Goal: Task Accomplishment & Management: Complete application form

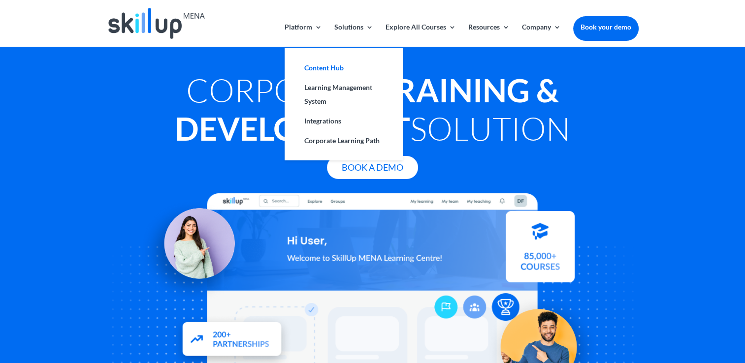
click at [313, 71] on link "Content Hub" at bounding box center [343, 68] width 98 height 20
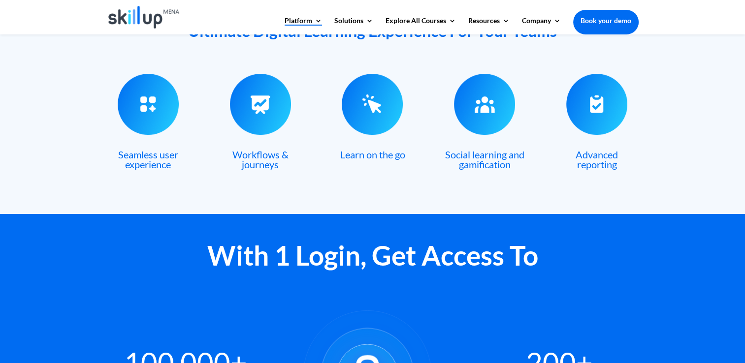
scroll to position [148, 0]
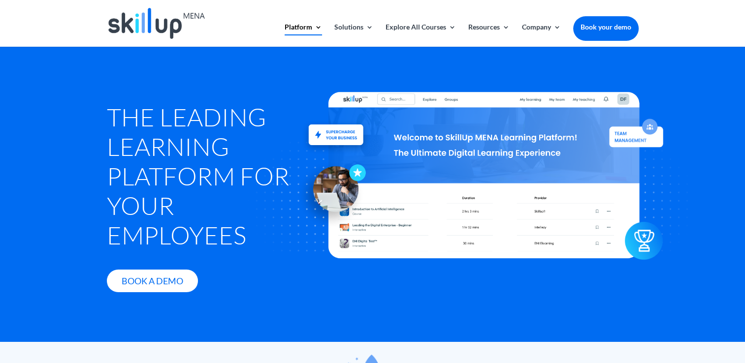
scroll to position [1205, 0]
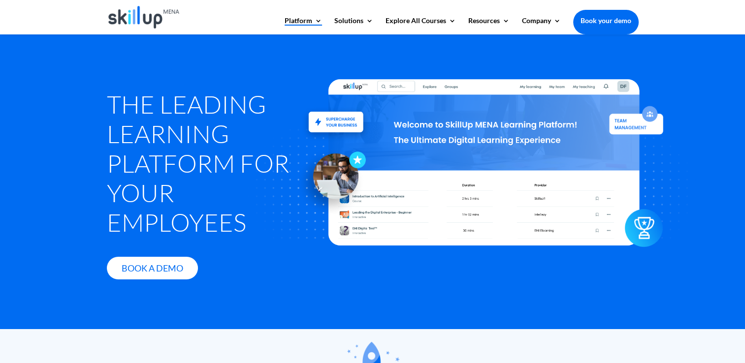
scroll to position [1497, 0]
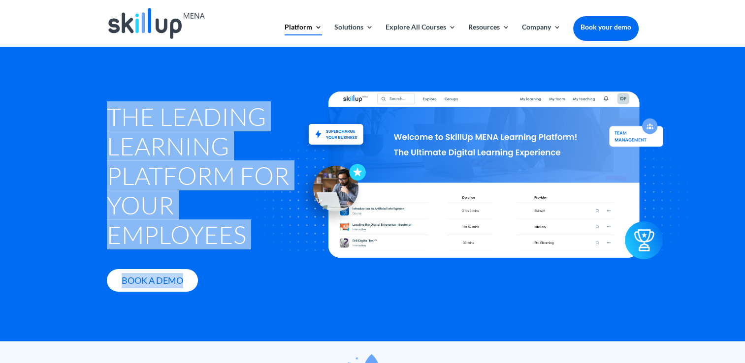
drag, startPoint x: 101, startPoint y: 123, endPoint x: 254, endPoint y: 241, distance: 193.4
click at [254, 241] on div "The Leading Learning Platform for Your Employees Book A Demo" at bounding box center [372, 193] width 745 height 295
click at [254, 241] on div at bounding box center [484, 175] width 541 height 312
click at [171, 264] on div "The Leading Learning Platform for Your Employees Book A Demo" at bounding box center [204, 196] width 195 height 220
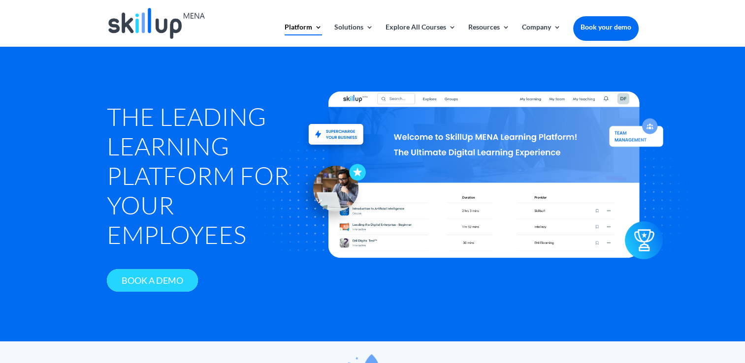
click at [150, 283] on link "Book A Demo" at bounding box center [152, 280] width 91 height 23
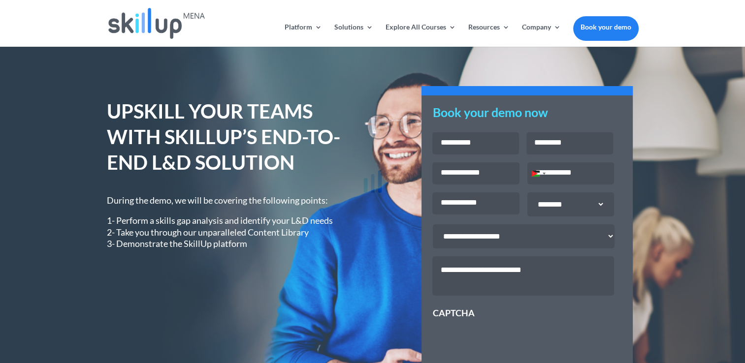
click at [454, 152] on icon at bounding box center [372, 181] width 172 height 172
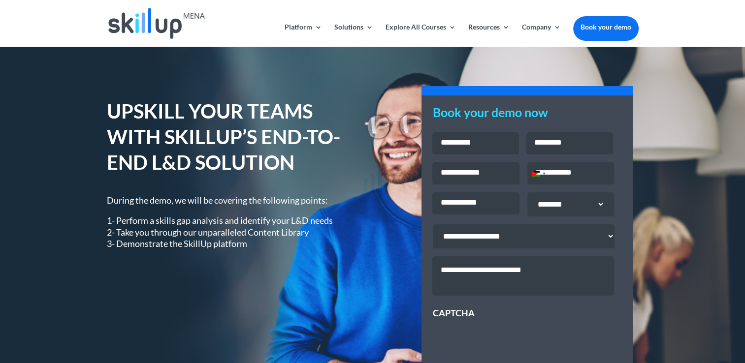
click at [471, 145] on div at bounding box center [372, 181] width 745 height 363
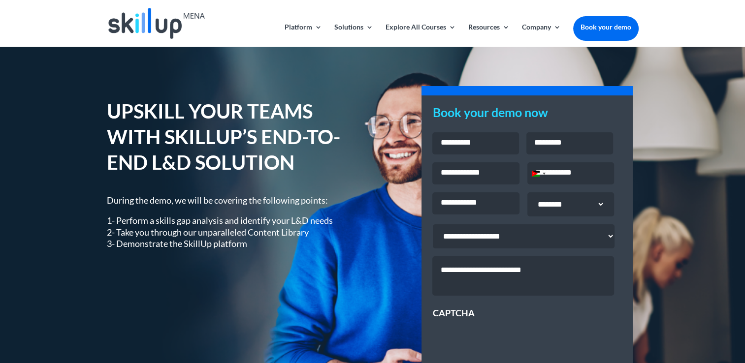
click at [550, 140] on input "Last" at bounding box center [569, 143] width 87 height 22
click at [477, 146] on input "First" at bounding box center [475, 143] width 87 height 22
click at [572, 176] on input "Phone *" at bounding box center [570, 173] width 87 height 22
click at [480, 174] on input "Email *" at bounding box center [475, 173] width 87 height 22
click at [439, 204] on input "Company Name *" at bounding box center [475, 203] width 87 height 22
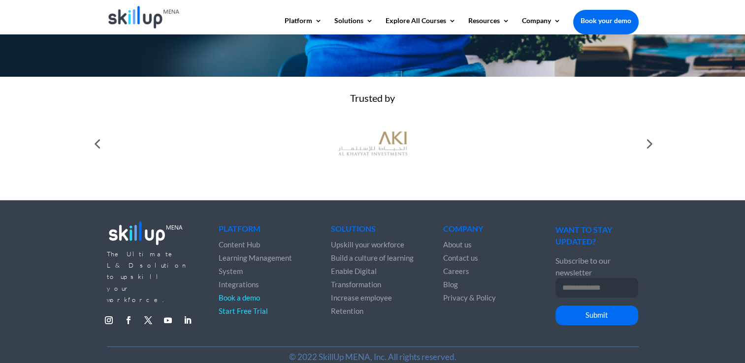
scroll to position [344, 0]
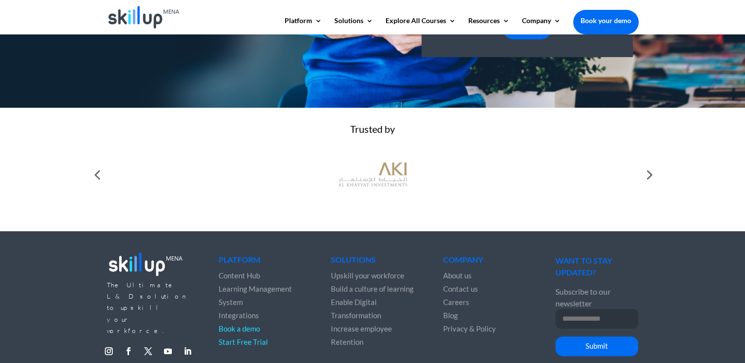
click at [638, 185] on div at bounding box center [648, 175] width 20 height 20
click at [650, 178] on div at bounding box center [648, 175] width 20 height 20
click at [644, 185] on div at bounding box center [648, 175] width 20 height 20
click at [648, 184] on div at bounding box center [648, 175] width 20 height 20
click at [89, 180] on div at bounding box center [97, 175] width 20 height 20
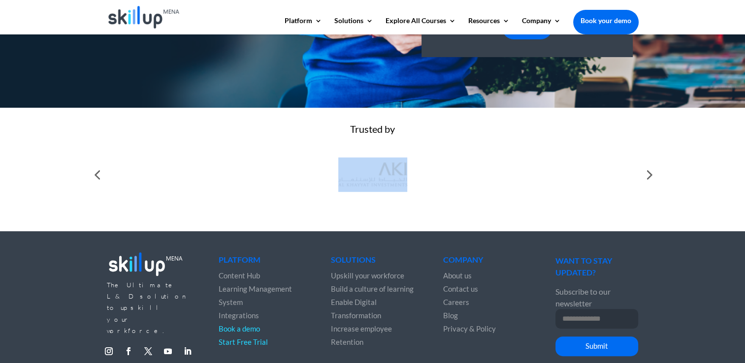
click at [89, 180] on div at bounding box center [97, 175] width 20 height 20
click at [93, 180] on div at bounding box center [97, 175] width 20 height 20
click at [95, 180] on div at bounding box center [97, 175] width 20 height 20
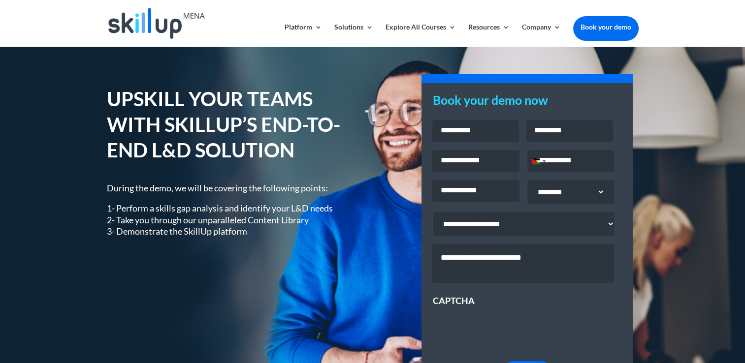
scroll to position [0, 0]
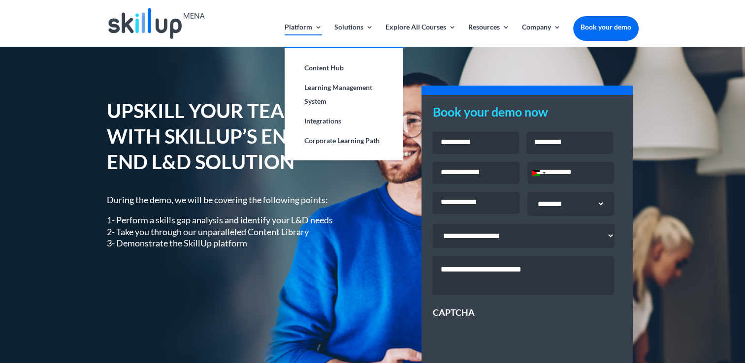
click at [303, 25] on link "Platform" at bounding box center [302, 35] width 37 height 23
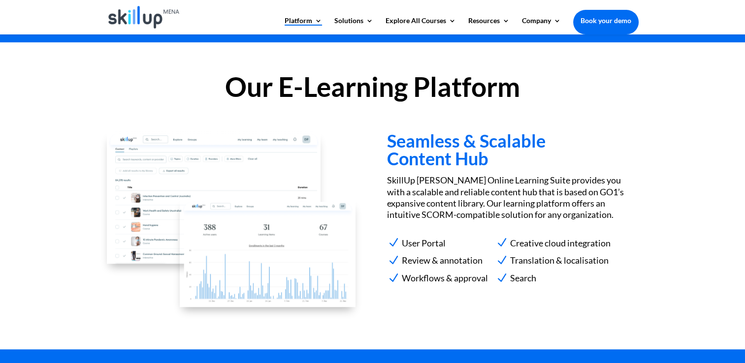
scroll to position [886, 0]
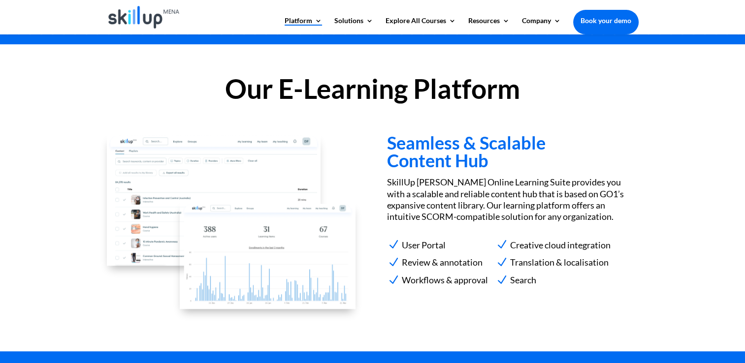
click at [280, 237] on img at bounding box center [267, 251] width 176 height 108
click at [433, 155] on h3 "Seamless & Scalable Content Hub" at bounding box center [512, 154] width 251 height 40
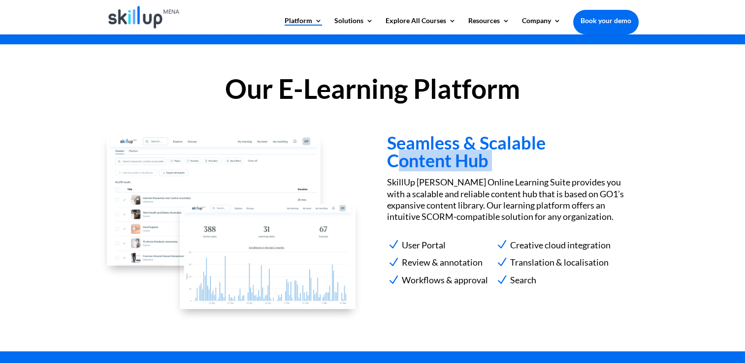
drag, startPoint x: 433, startPoint y: 155, endPoint x: 392, endPoint y: 154, distance: 41.4
click at [392, 154] on h3 "Seamless & Scalable Content Hub" at bounding box center [512, 154] width 251 height 40
click at [394, 147] on h3 "Seamless & Scalable Content Hub" at bounding box center [512, 154] width 251 height 40
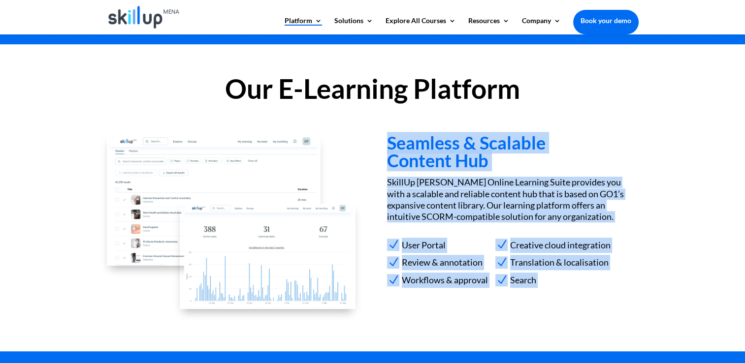
drag, startPoint x: 394, startPoint y: 147, endPoint x: 555, endPoint y: 288, distance: 214.8
click at [555, 288] on div "Seamless & Scalable Content Hub SkillUp Menna Online Learning Suite provides yo…" at bounding box center [512, 218] width 251 height 168
drag, startPoint x: 543, startPoint y: 286, endPoint x: 472, endPoint y: 284, distance: 70.9
click at [543, 286] on li "N Search" at bounding box center [552, 280] width 115 height 15
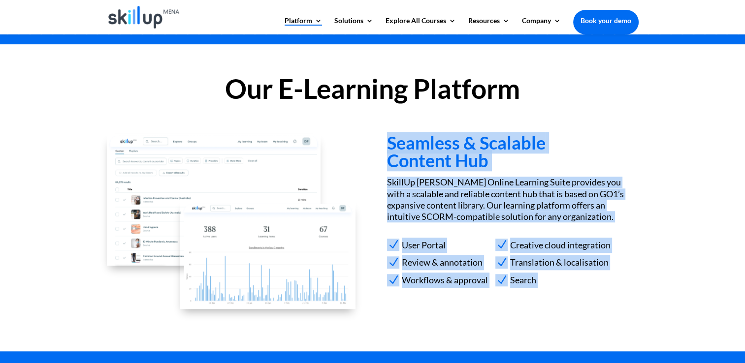
click at [453, 279] on span "Workflows & approval" at bounding box center [443, 280] width 89 height 15
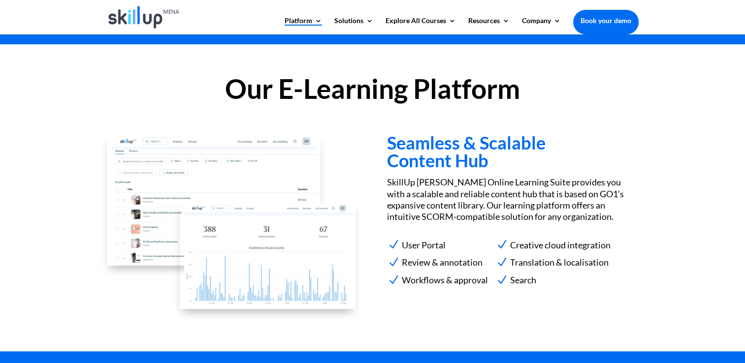
click at [403, 248] on span "User Portal" at bounding box center [422, 245] width 46 height 15
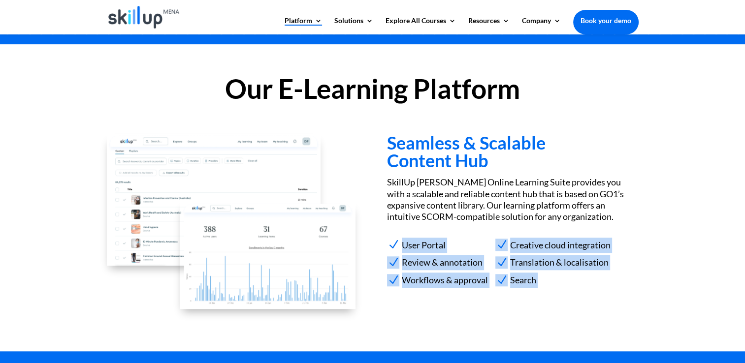
drag, startPoint x: 403, startPoint y: 248, endPoint x: 576, endPoint y: 286, distance: 176.8
click at [576, 286] on div "Seamless & Scalable Content Hub SkillUp Menna Online Learning Suite provides yo…" at bounding box center [512, 218] width 251 height 168
click at [579, 285] on li "N Search" at bounding box center [552, 280] width 115 height 15
drag, startPoint x: 567, startPoint y: 284, endPoint x: 555, endPoint y: 282, distance: 12.1
click at [566, 284] on li "N Search" at bounding box center [552, 280] width 115 height 15
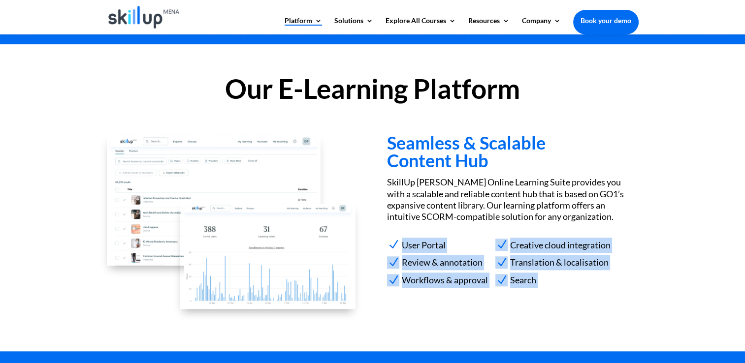
click at [544, 280] on li "N Search" at bounding box center [552, 280] width 115 height 15
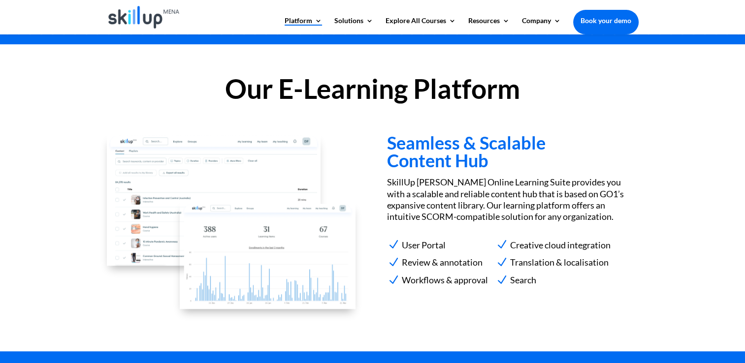
click at [530, 280] on span "Search" at bounding box center [521, 280] width 29 height 15
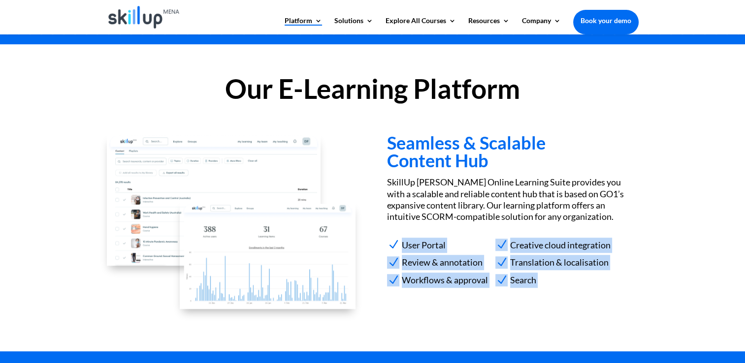
drag, startPoint x: 530, startPoint y: 280, endPoint x: 411, endPoint y: 241, distance: 125.9
click at [411, 241] on div "Seamless & Scalable Content Hub SkillUp Menna Online Learning Suite provides yo…" at bounding box center [512, 218] width 251 height 168
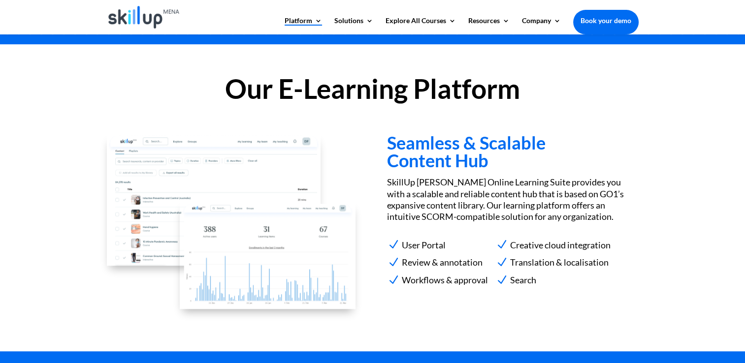
click at [345, 78] on h2 "Our E-Learning Platform" at bounding box center [372, 91] width 531 height 32
drag, startPoint x: 355, startPoint y: 25, endPoint x: 297, endPoint y: 10, distance: 59.8
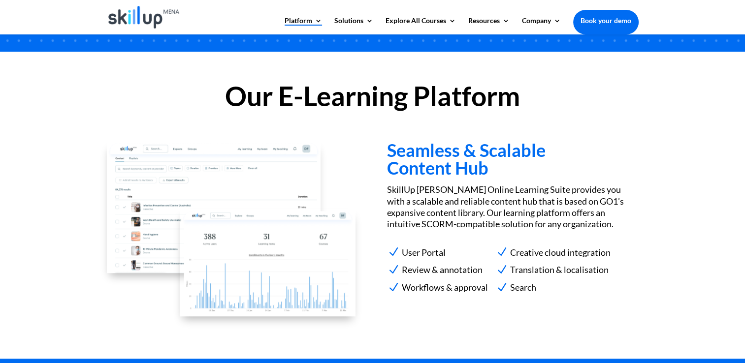
scroll to position [935, 0]
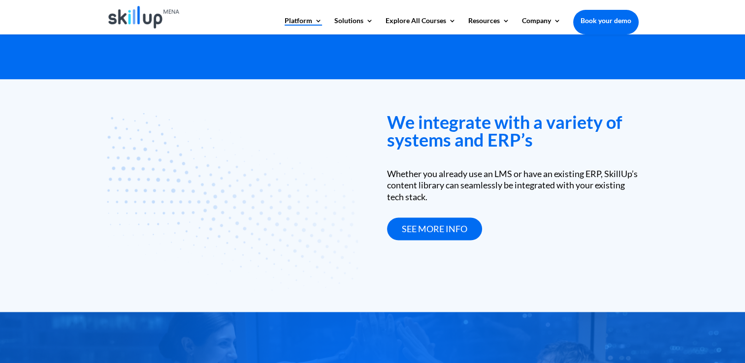
scroll to position [1448, 0]
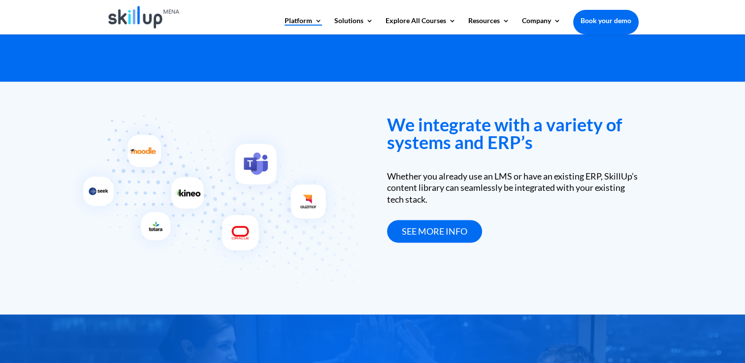
click at [445, 134] on h3 "We integrate with a variety of systems and ERP’s" at bounding box center [512, 136] width 251 height 40
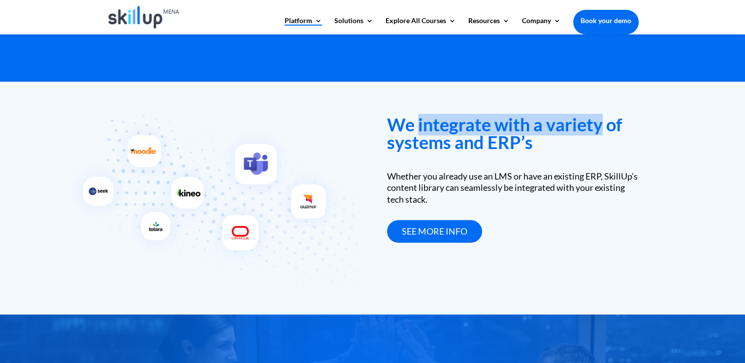
drag, startPoint x: 445, startPoint y: 133, endPoint x: 590, endPoint y: 133, distance: 144.7
click at [590, 133] on h3 "We integrate with a variety of systems and ERP’s" at bounding box center [512, 136] width 251 height 40
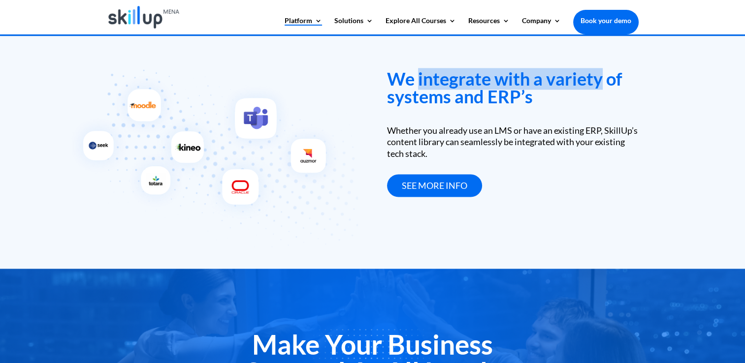
scroll to position [1497, 0]
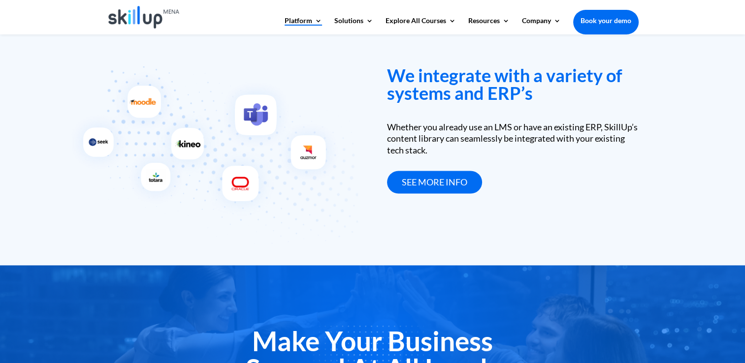
click at [447, 143] on div "Whether you already use an LMS or have an existing ERP, SkillUp’s content libra…" at bounding box center [512, 139] width 251 height 34
